Goal: Information Seeking & Learning: Learn about a topic

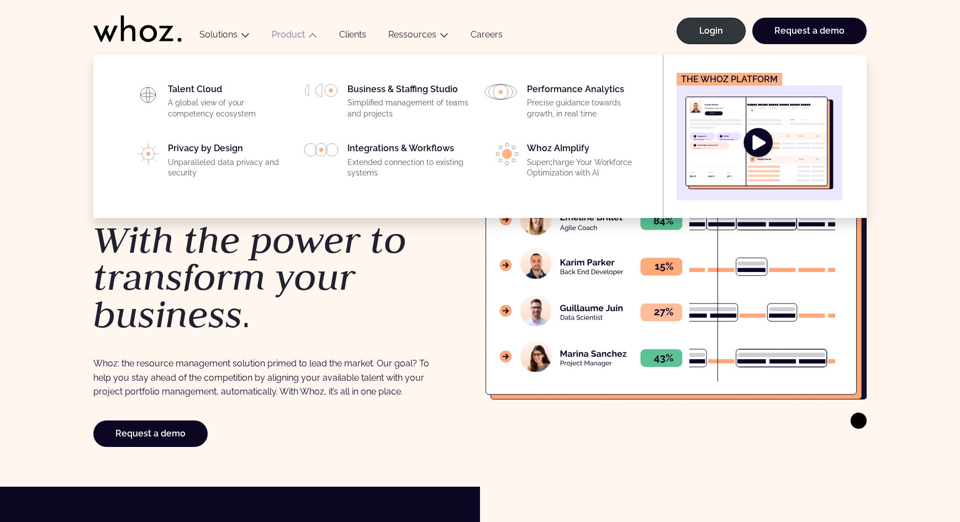
click at [758, 159] on img "Main" at bounding box center [759, 143] width 148 height 93
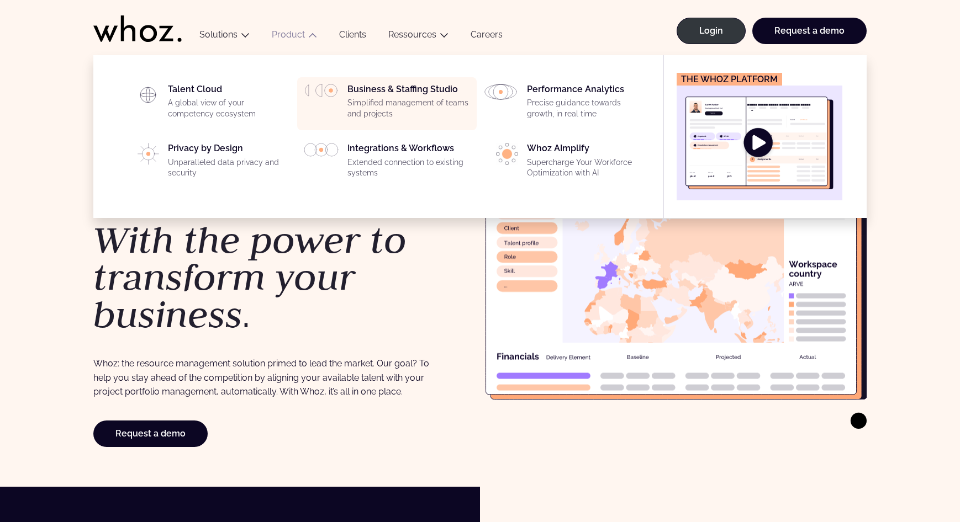
click at [375, 109] on p "Simplified management of teams and projects" at bounding box center [408, 109] width 123 height 22
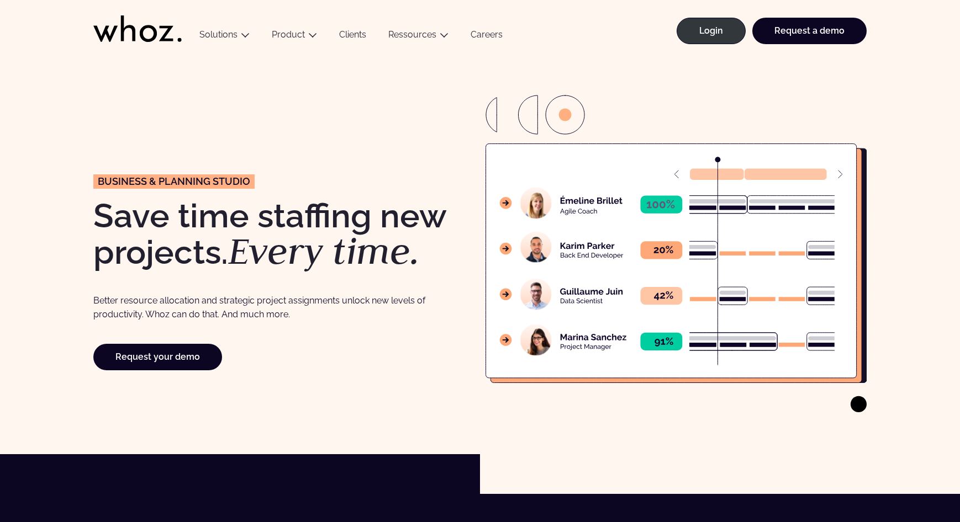
click at [564, 117] on icon at bounding box center [565, 115] width 13 height 13
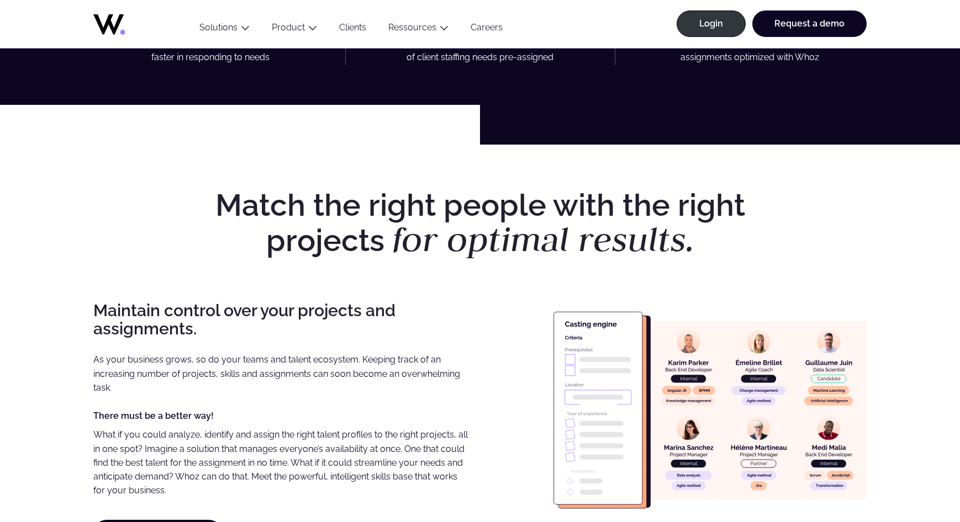
scroll to position [664, 0]
